Goal: Browse casually: Explore the website without a specific task or goal

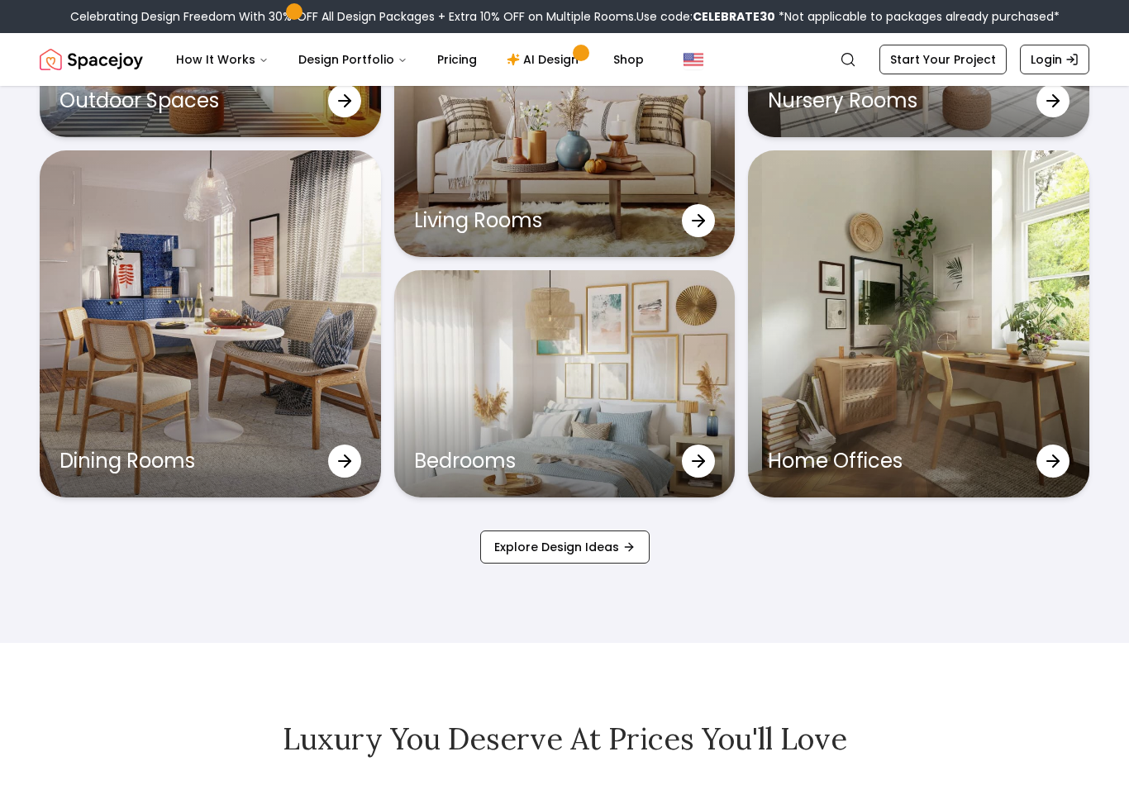
scroll to position [5333, 0]
click at [544, 563] on link "Explore Design Ideas" at bounding box center [564, 546] width 169 height 33
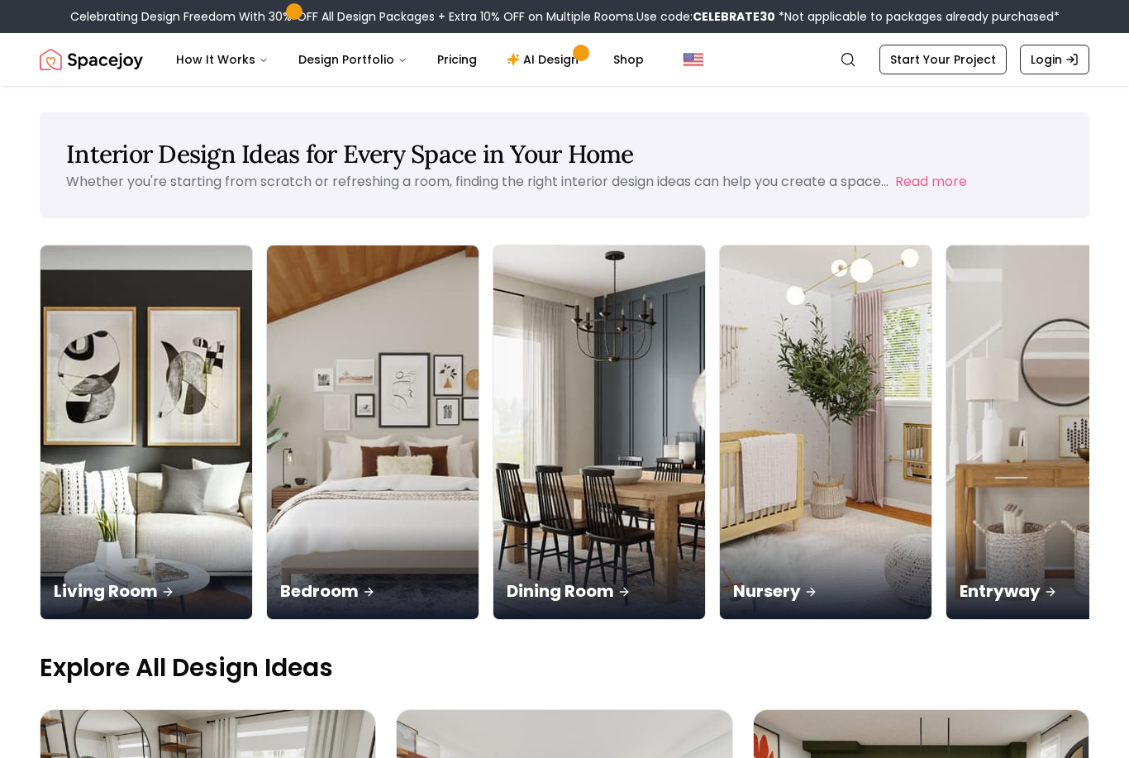
click at [112, 526] on div "Living Room" at bounding box center [146, 572] width 212 height 93
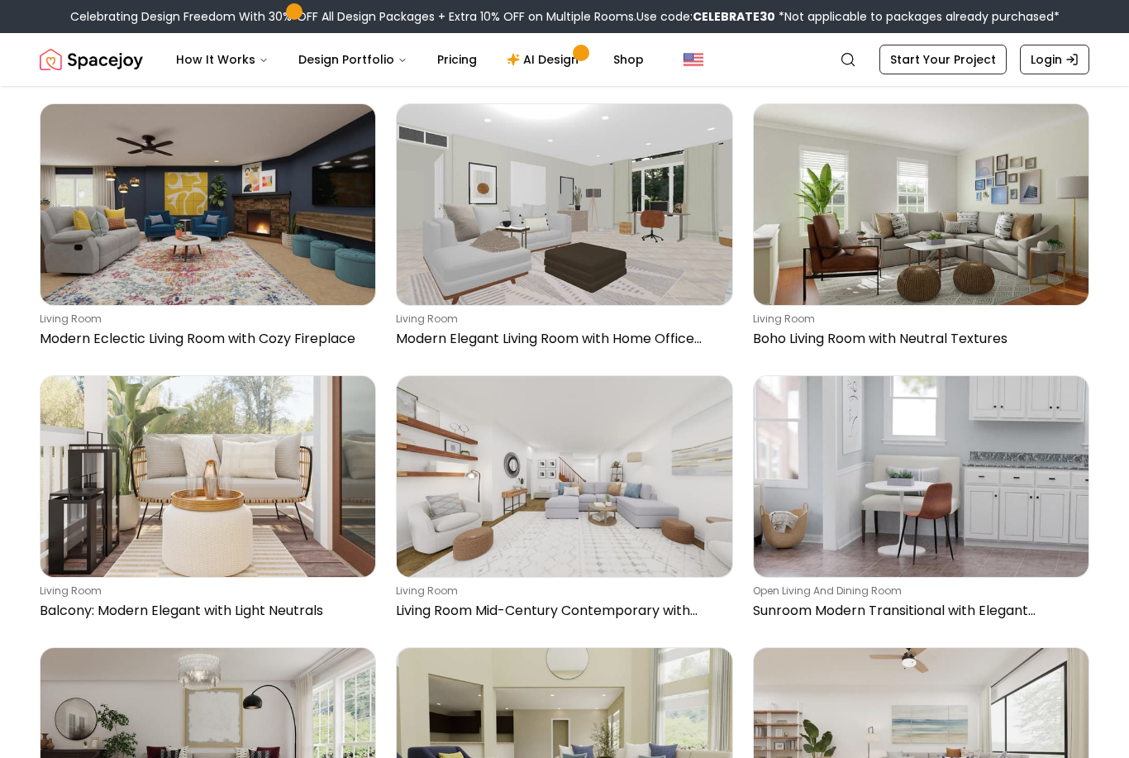
scroll to position [6386, 0]
click at [935, 239] on img at bounding box center [920, 204] width 335 height 201
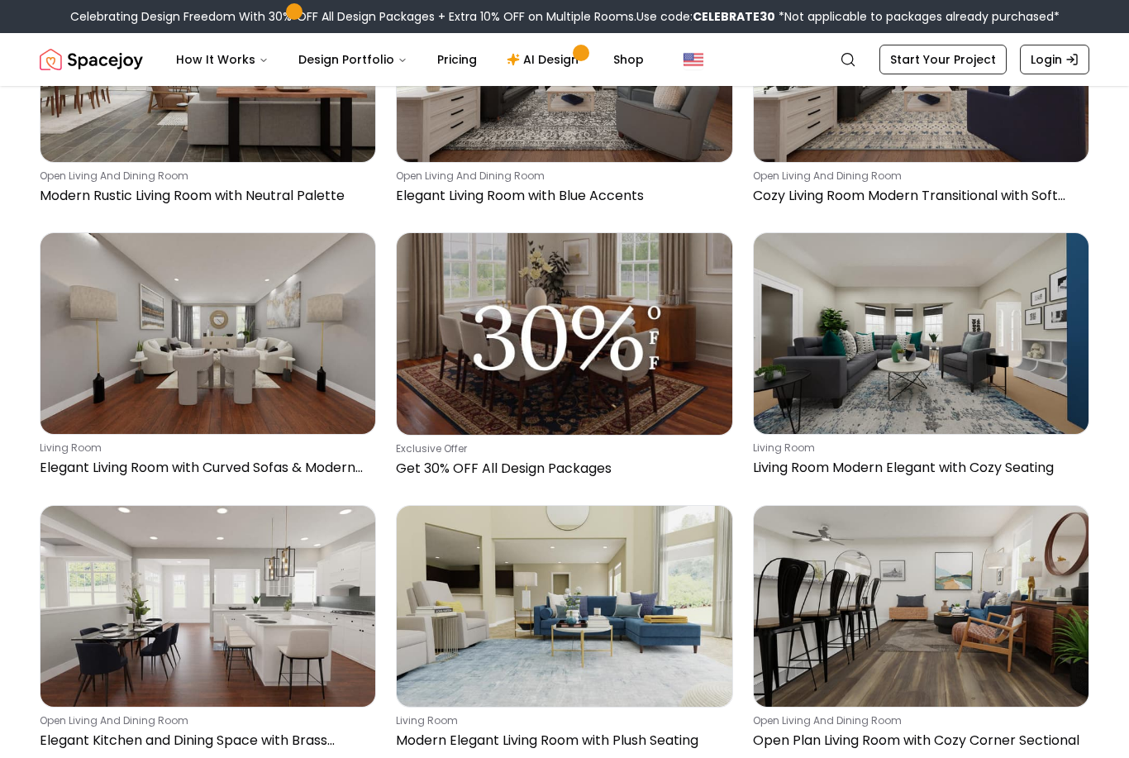
scroll to position [8432, 0]
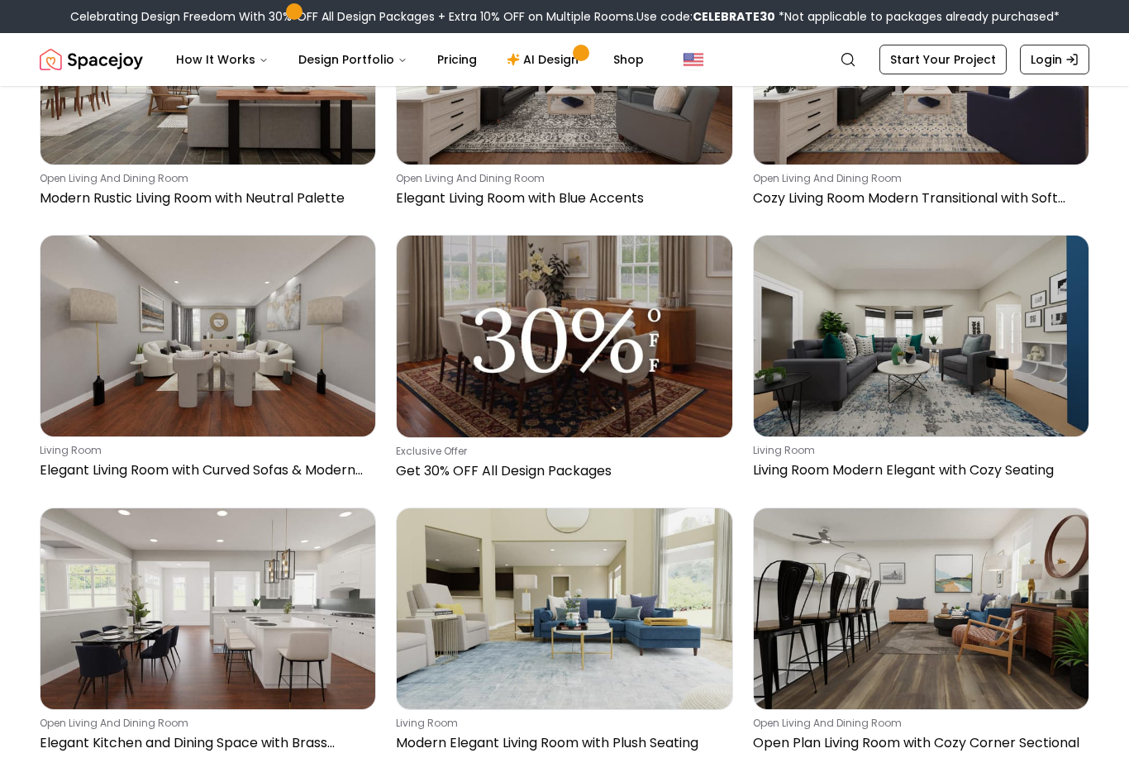
click at [613, 55] on link "Shop" at bounding box center [628, 59] width 57 height 33
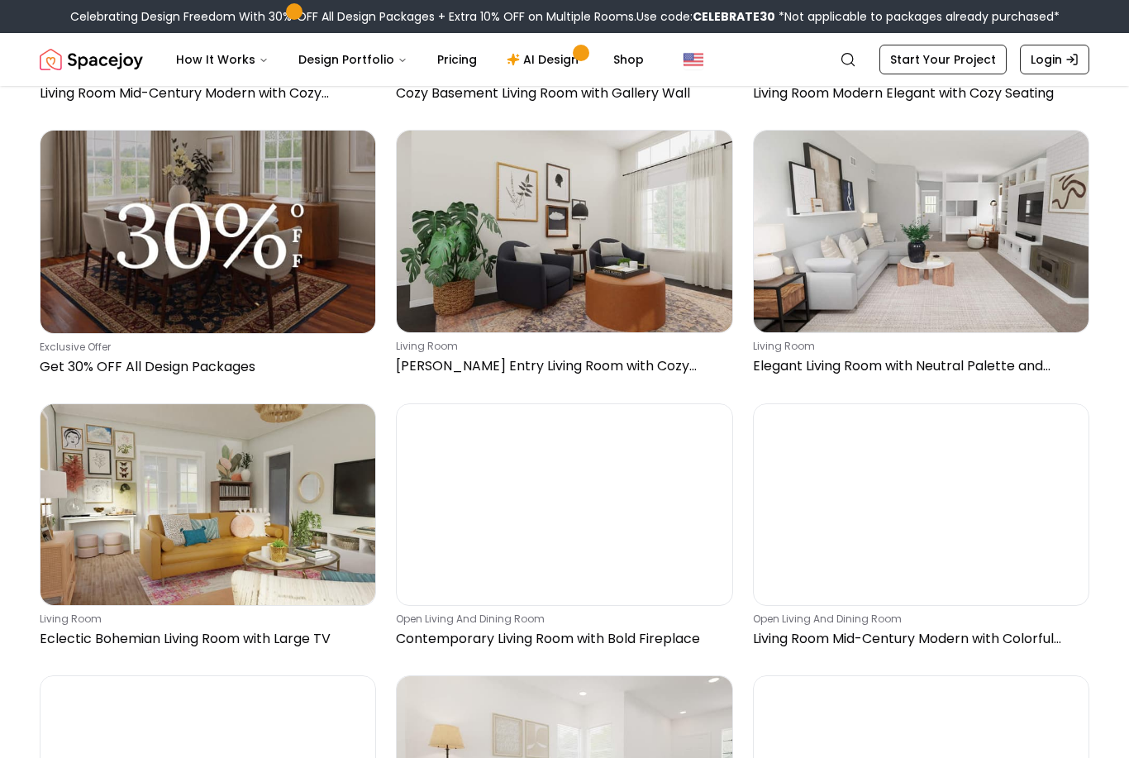
scroll to position [0, 0]
